Goal: Navigation & Orientation: Find specific page/section

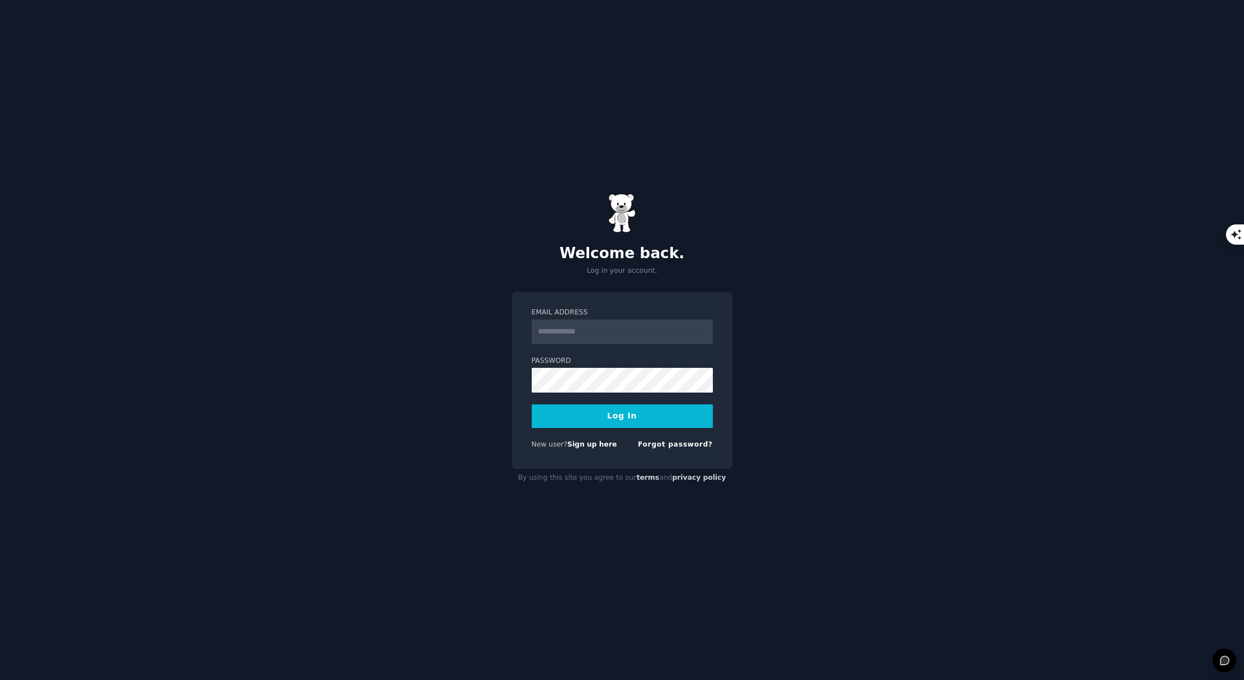
click at [621, 331] on input "Email Address" at bounding box center [622, 332] width 181 height 25
type input "**********"
click at [612, 420] on button "Log In" at bounding box center [622, 416] width 181 height 24
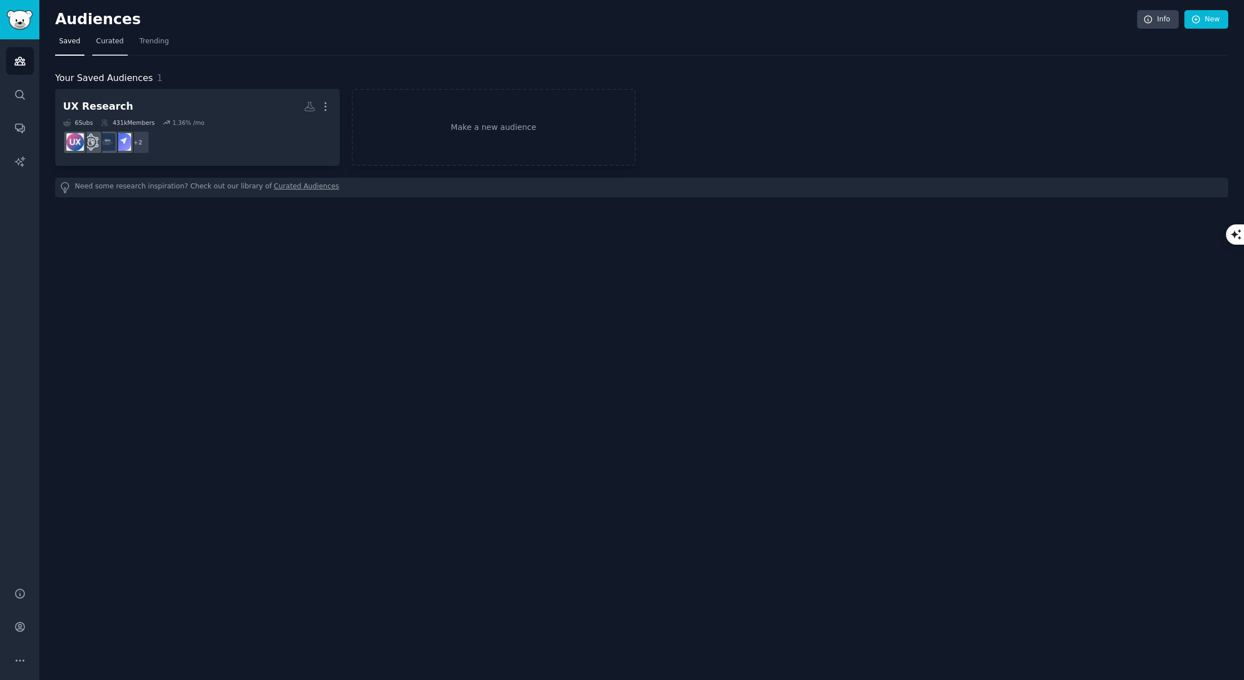
click at [111, 45] on span "Curated" at bounding box center [110, 42] width 28 height 10
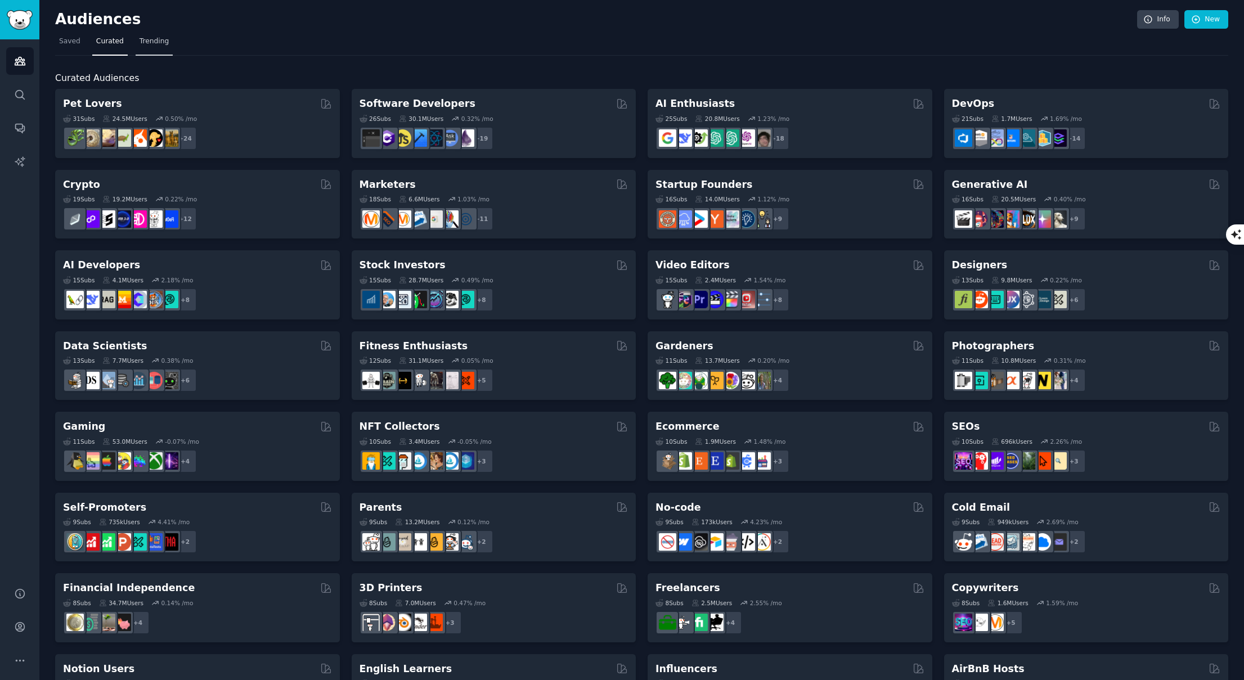
click at [156, 39] on span "Trending" at bounding box center [154, 42] width 29 height 10
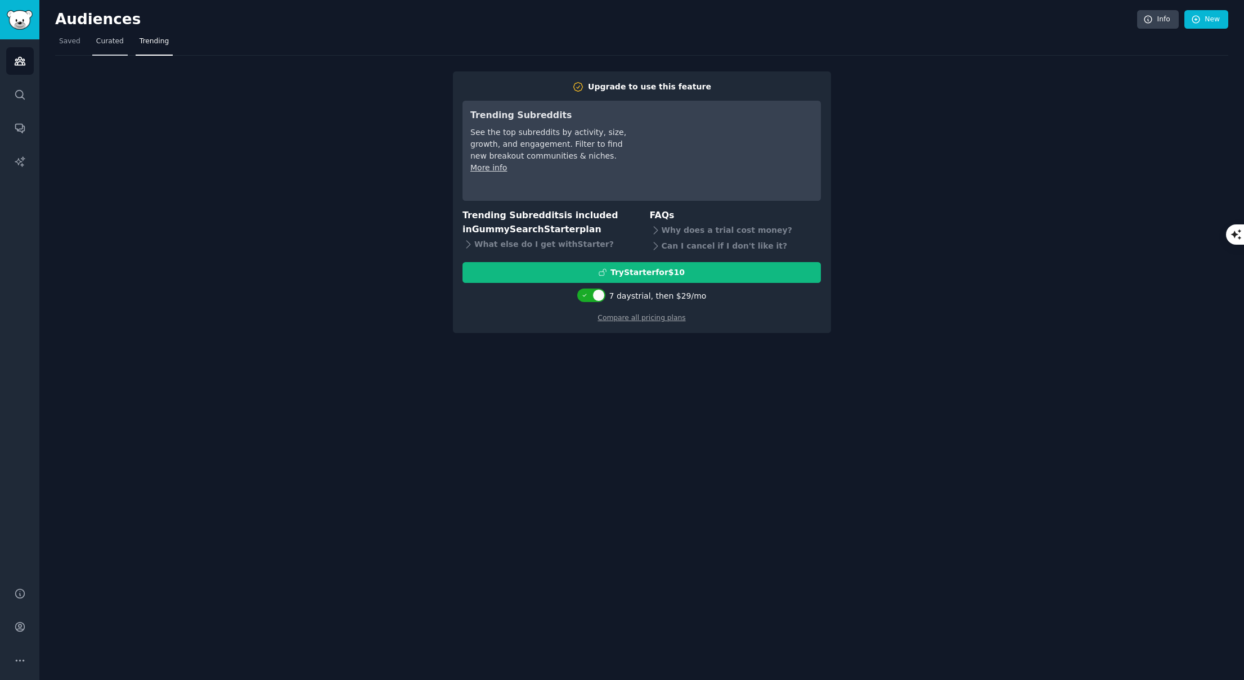
click at [107, 42] on span "Curated" at bounding box center [110, 42] width 28 height 10
